Goal: Find specific page/section: Find specific page/section

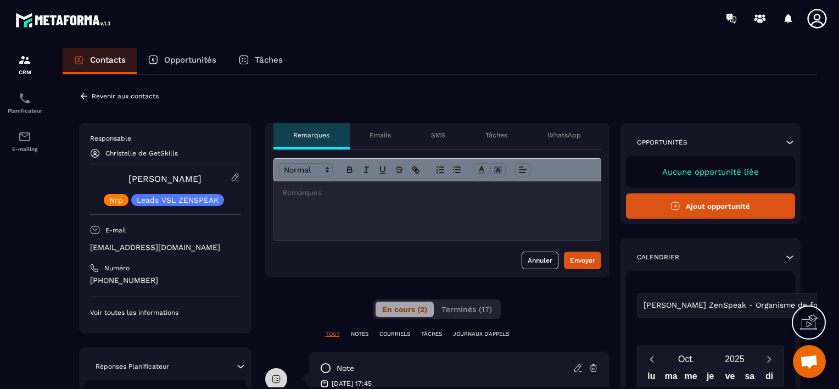
click at [96, 95] on p "Revenir aux contacts" at bounding box center [125, 96] width 67 height 8
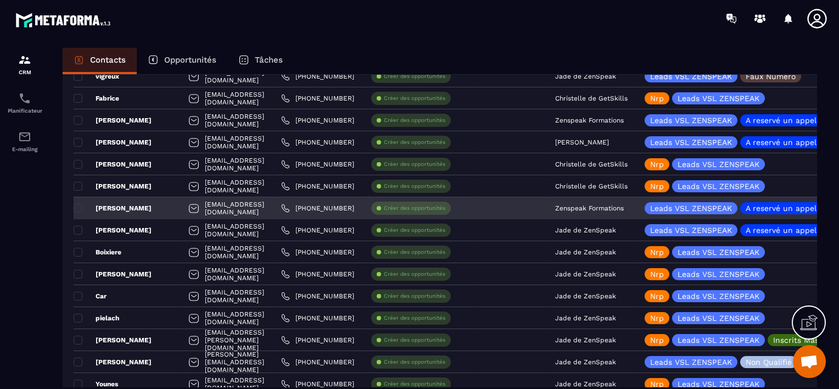
scroll to position [1482, 0]
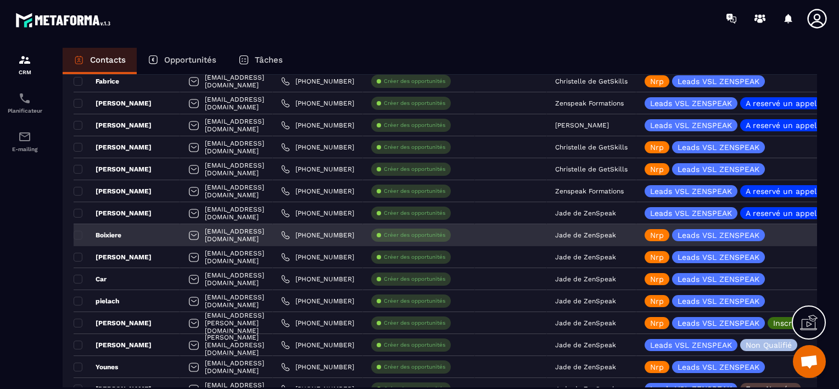
click at [616, 237] on p "Jade de ZenSpeak" at bounding box center [585, 235] width 61 height 8
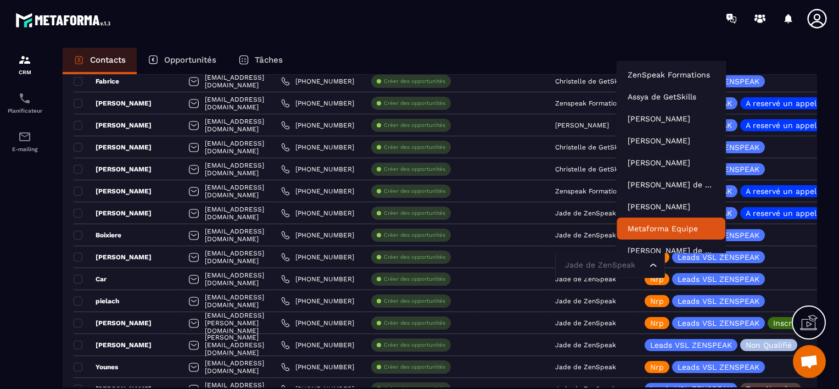
scroll to position [8, 0]
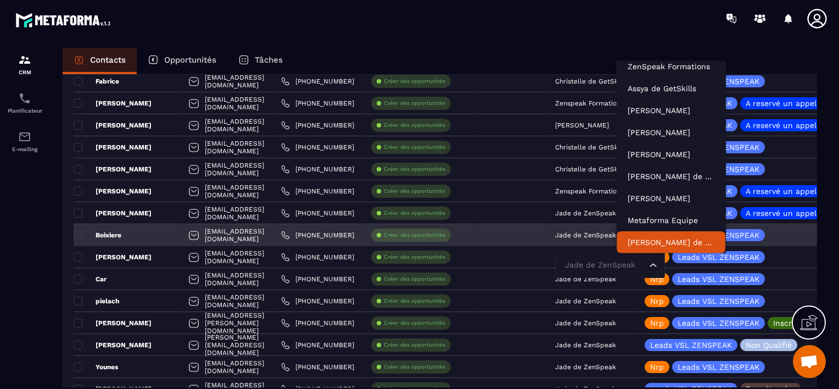
click at [636, 263] on input "Search for option" at bounding box center [604, 265] width 85 height 12
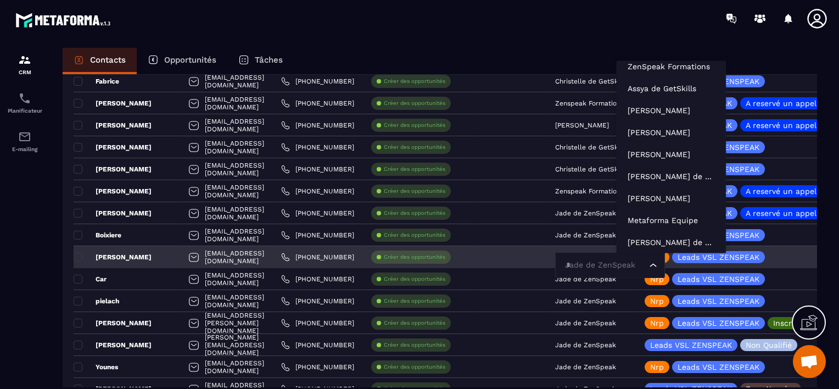
type input "**"
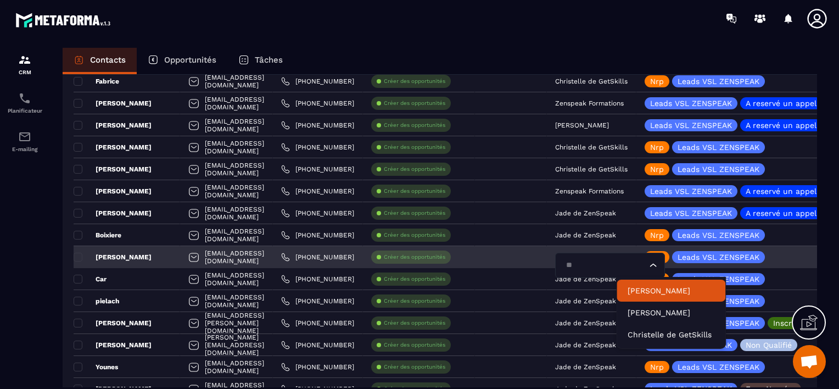
scroll to position [0, 0]
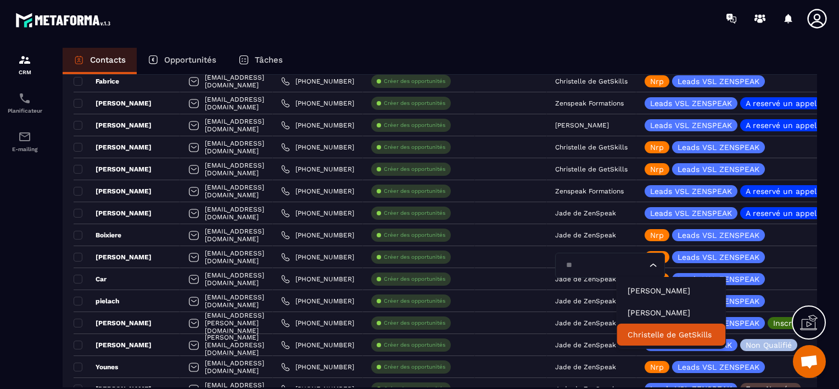
click at [640, 332] on p "Christelle de GetSkills" at bounding box center [670, 334] width 87 height 11
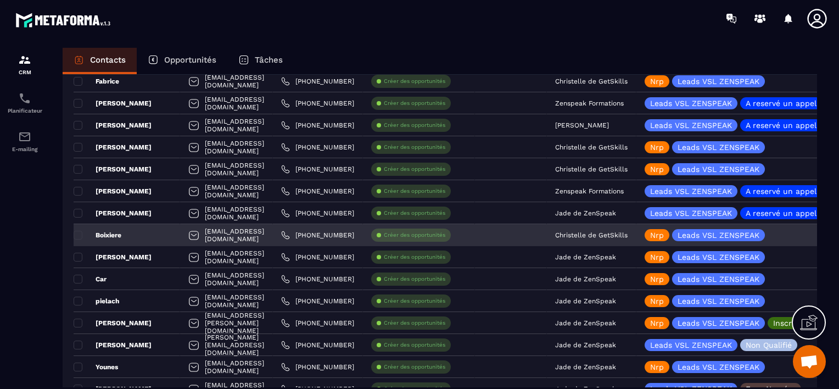
click at [146, 233] on div "Boixiere" at bounding box center [127, 235] width 106 height 22
